Goal: Task Accomplishment & Management: Use online tool/utility

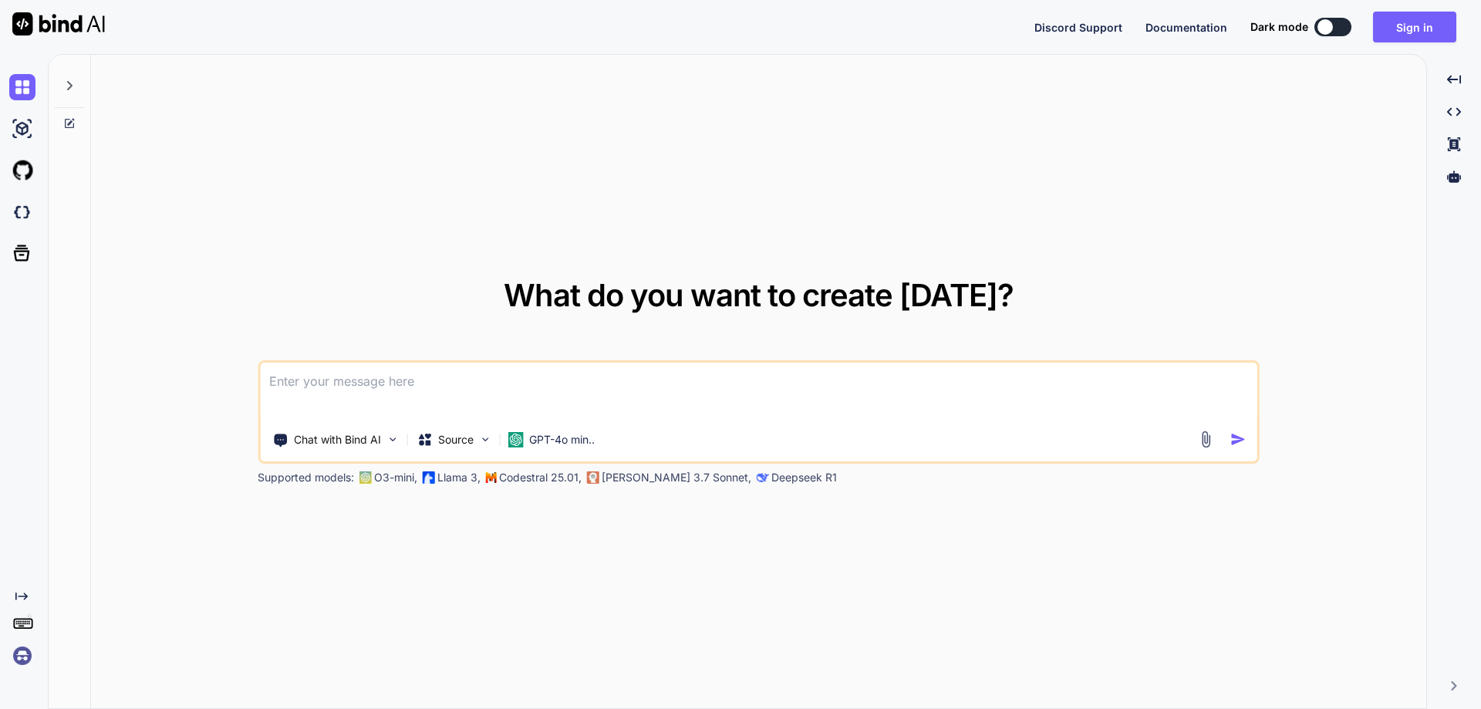
click at [24, 659] on img at bounding box center [22, 656] width 26 height 26
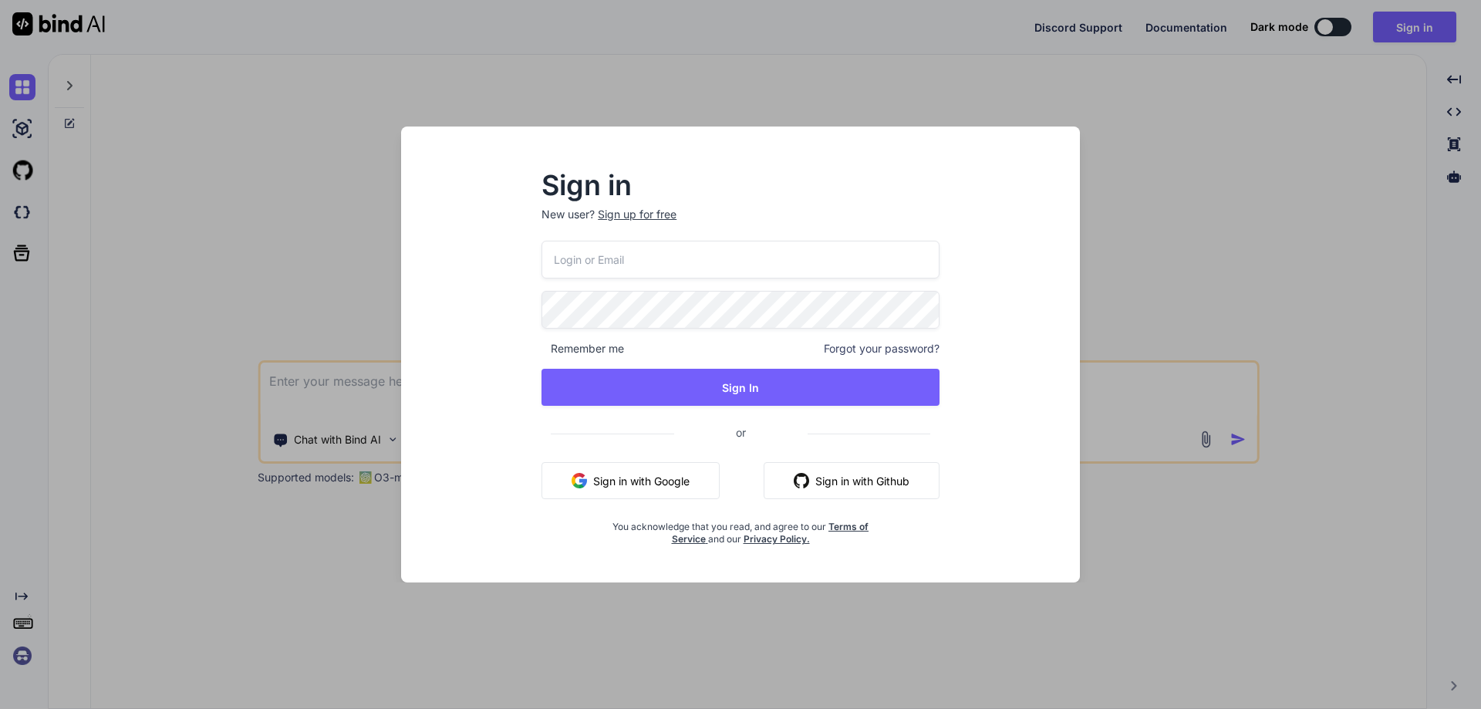
click at [618, 261] on input "email" at bounding box center [741, 260] width 398 height 38
paste input "uqT44nSkGldKqqgRA6satrgiNOn1"
type input "uqT44nSkGldKqqgRA6satrgiNOn1"
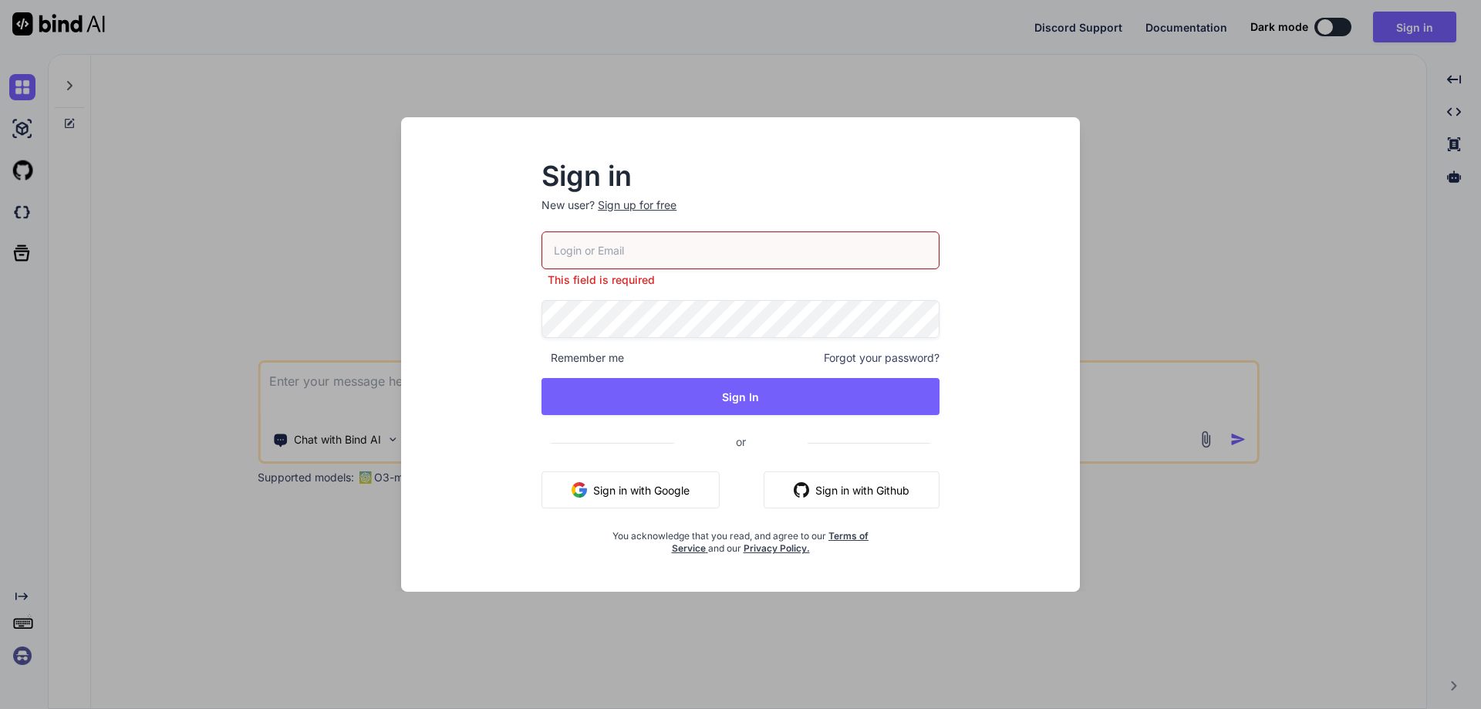
paste input "[EMAIL_ADDRESS][DOMAIN_NAME]"
type input "[EMAIL_ADDRESS][DOMAIN_NAME]"
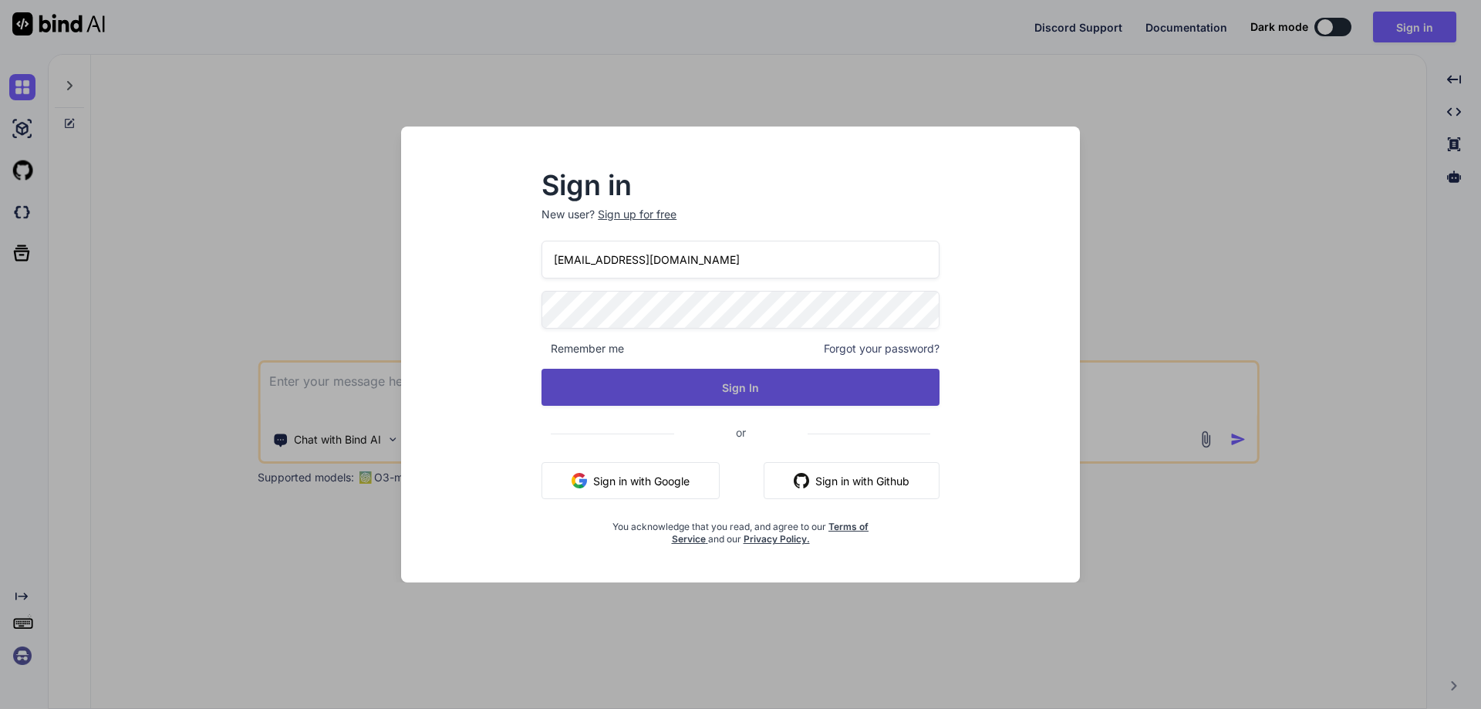
click at [740, 397] on button "Sign In" at bounding box center [741, 387] width 398 height 37
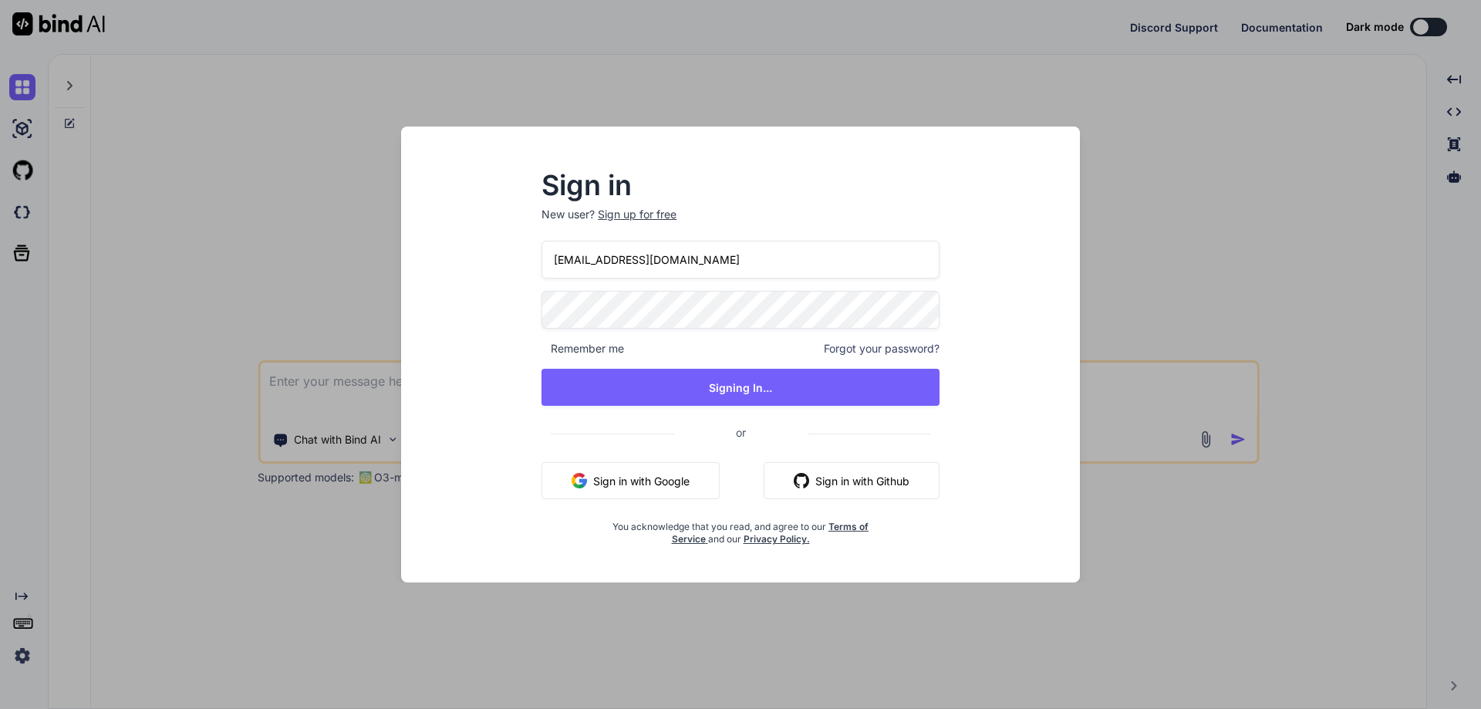
type textarea "x"
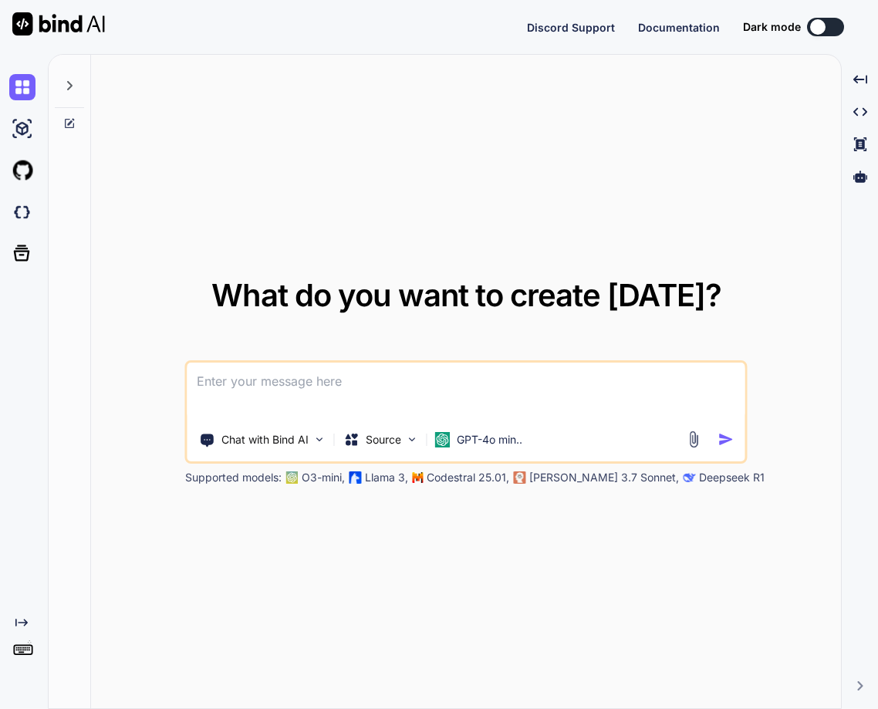
type textarea "x"
